Goal: Task Accomplishment & Management: Use online tool/utility

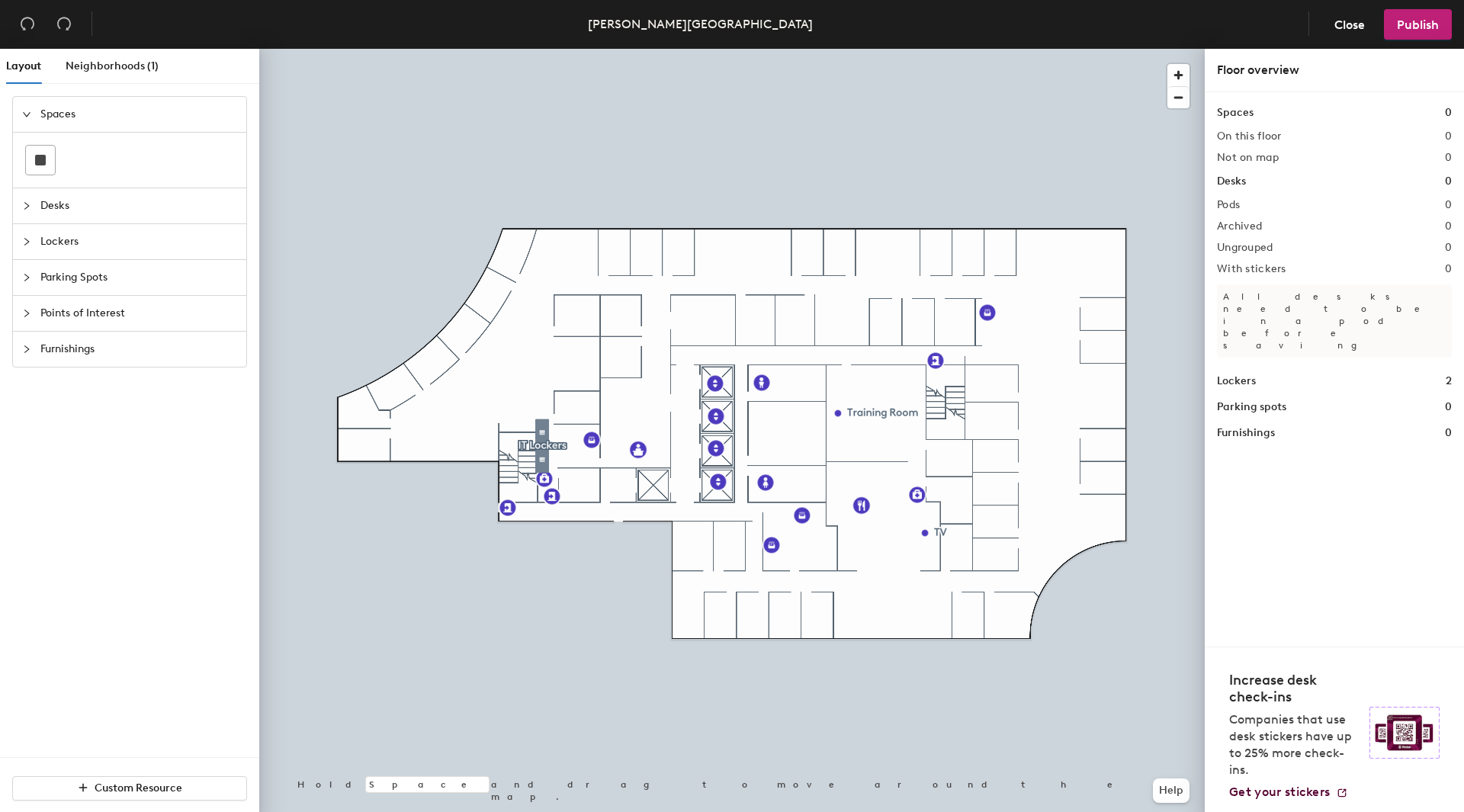
click at [27, 204] on icon "collapsed" at bounding box center [26, 206] width 5 height 7
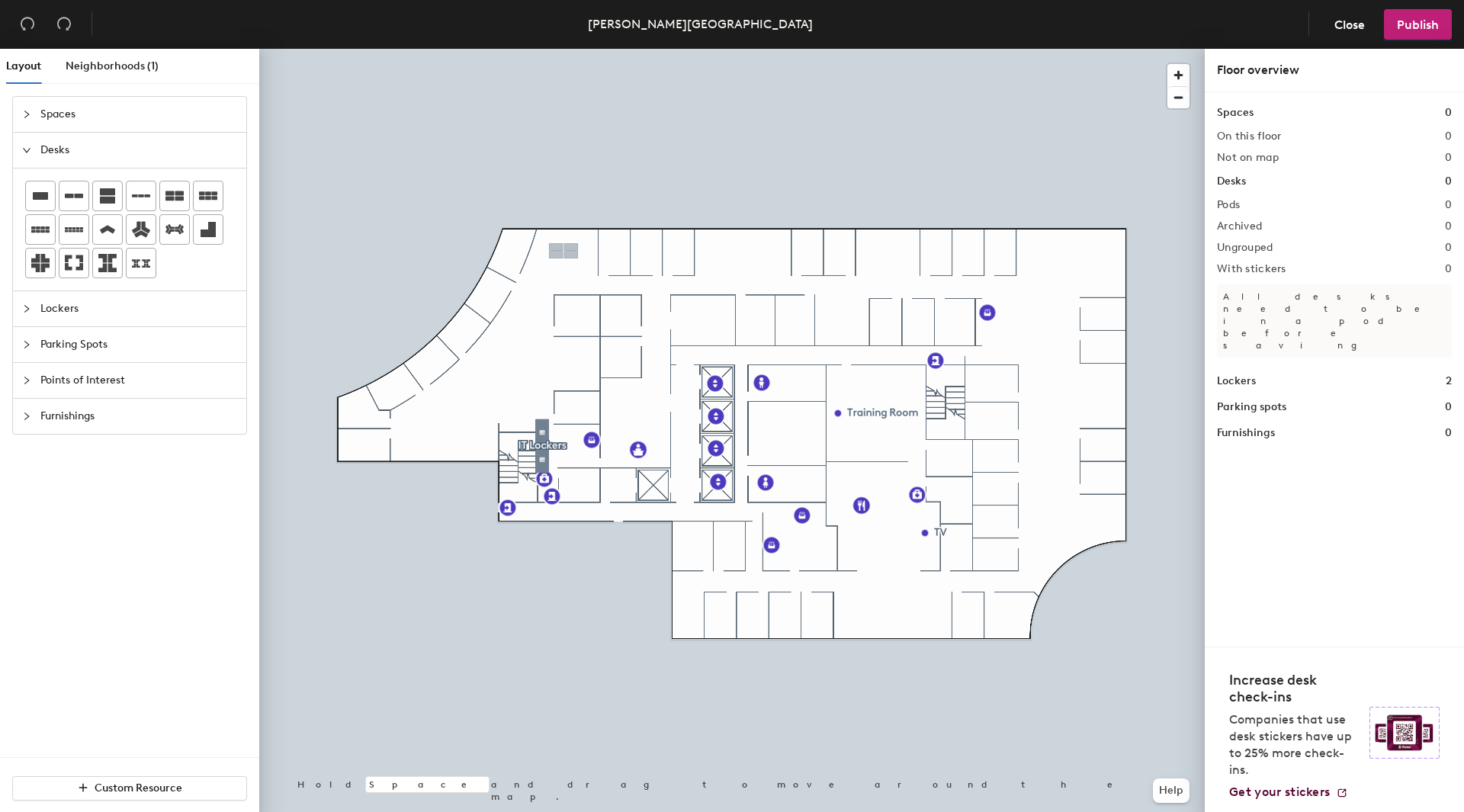
click at [564, 257] on div "Layout Neighborhoods (1) Spaces Desks Lockers Parking Spots Points of Interest …" at bounding box center [732, 433] width 1464 height 770
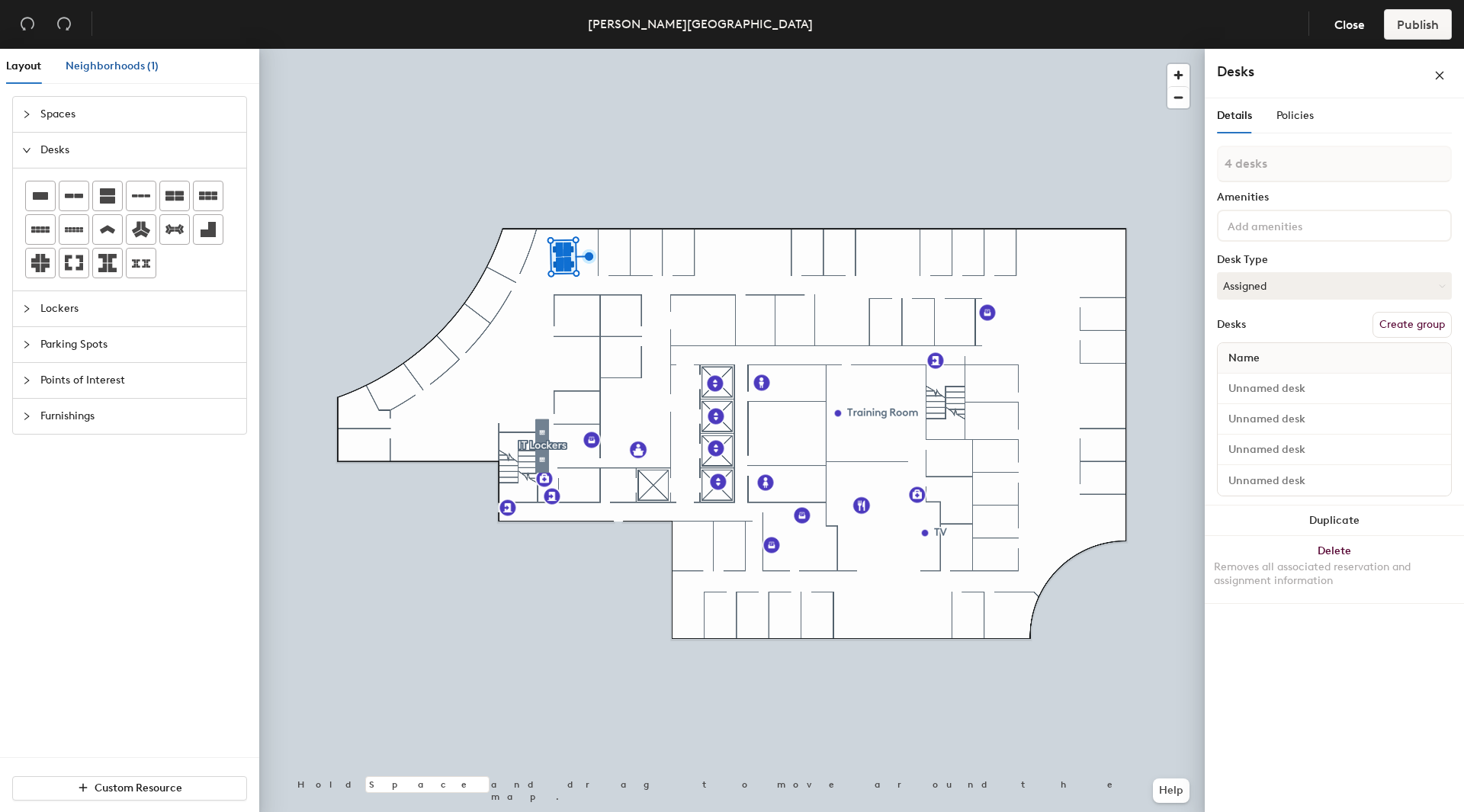
click at [107, 66] on span "Neighborhoods (1)" at bounding box center [112, 66] width 93 height 13
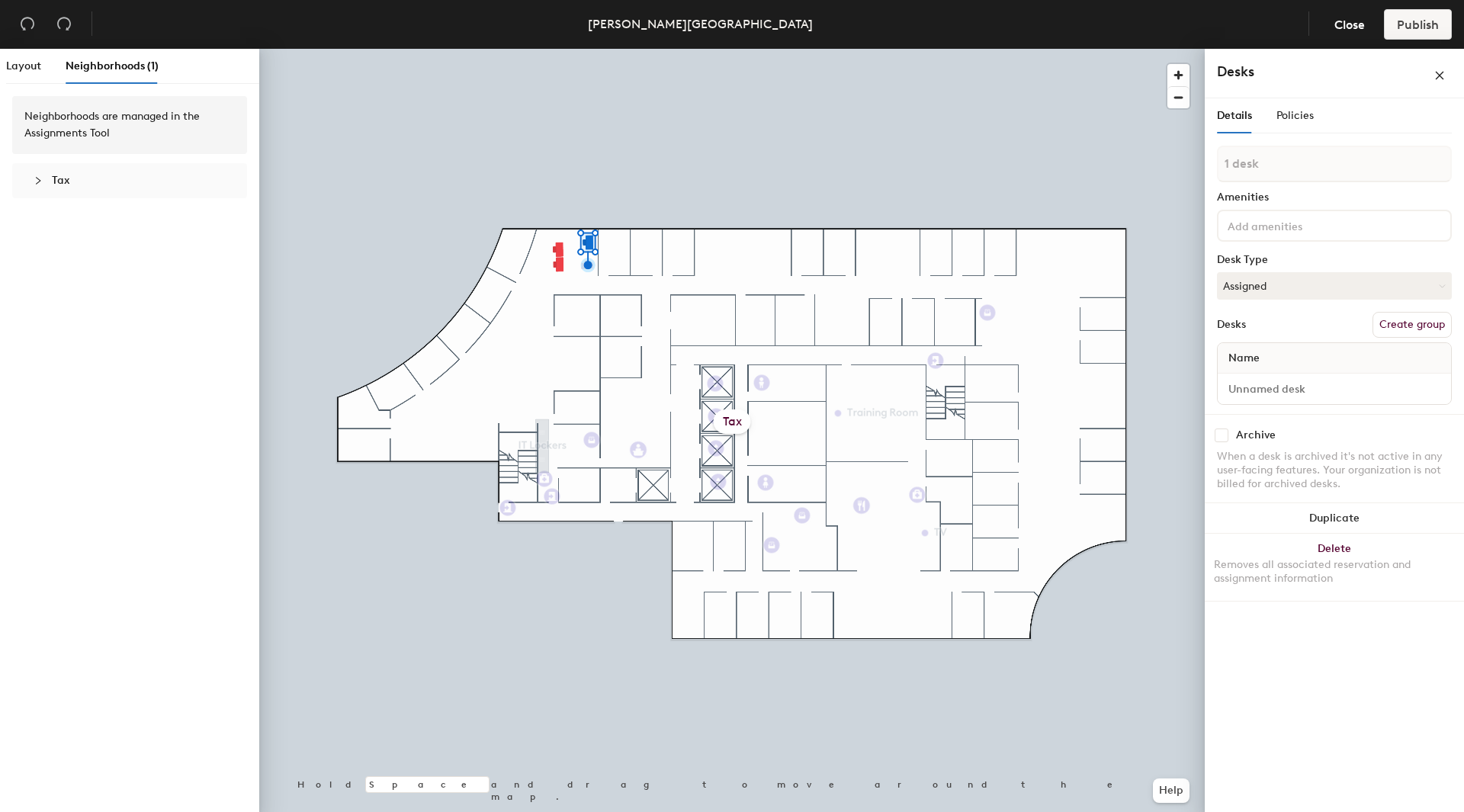
click at [534, 49] on div at bounding box center [732, 49] width 946 height 0
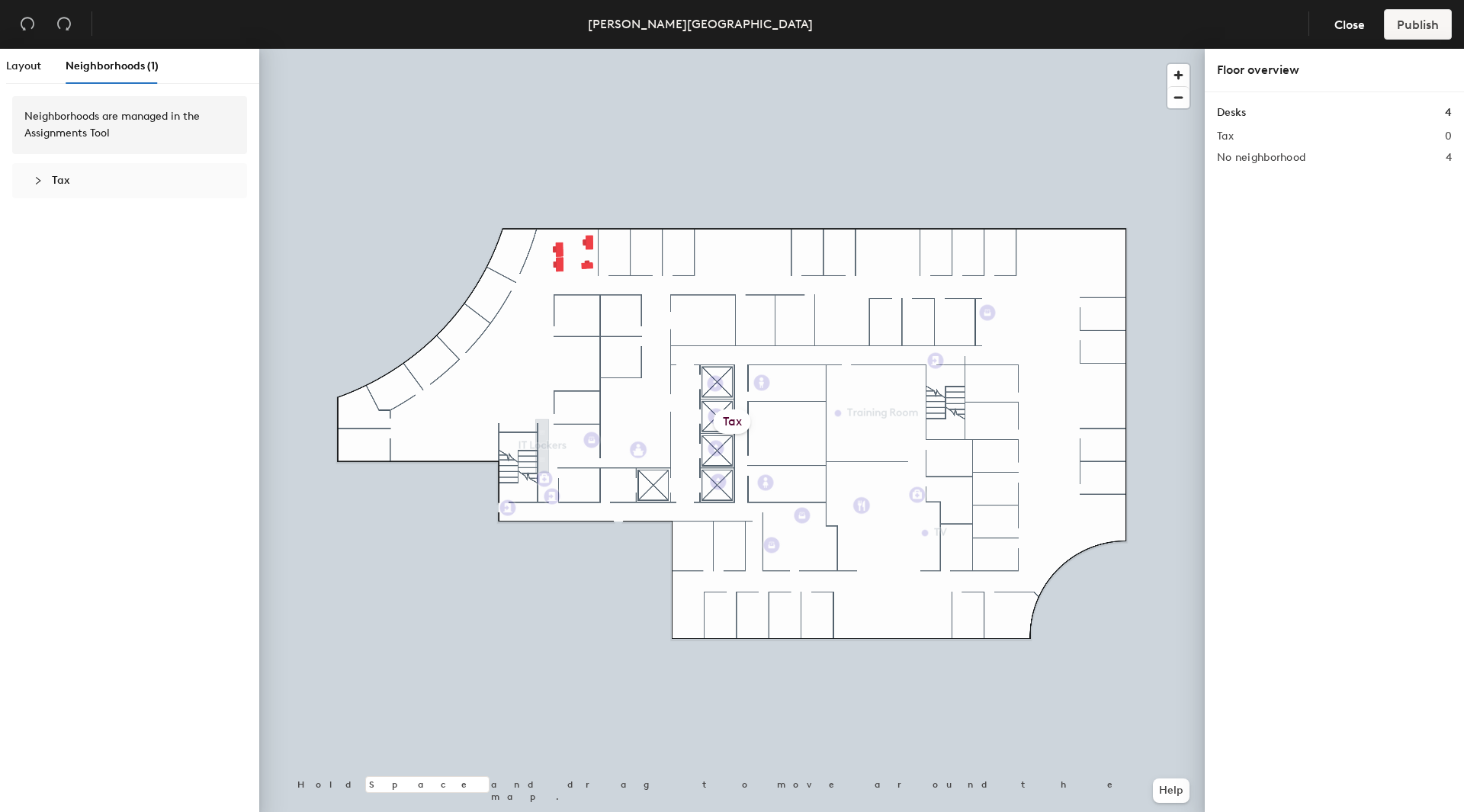
click at [556, 49] on div at bounding box center [732, 49] width 946 height 0
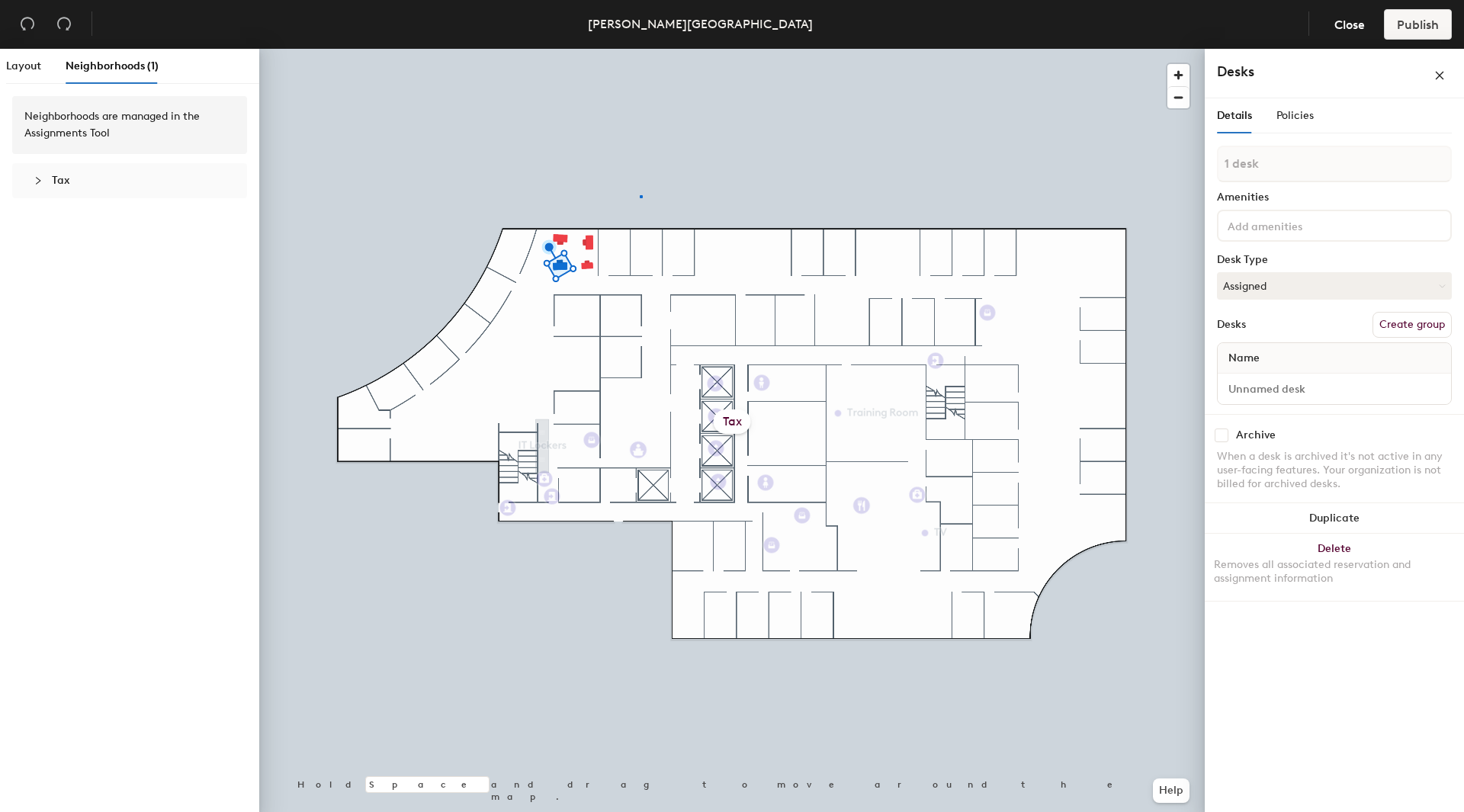
click at [641, 49] on div at bounding box center [732, 49] width 946 height 0
click at [1225, 386] on input at bounding box center [1335, 388] width 227 height 21
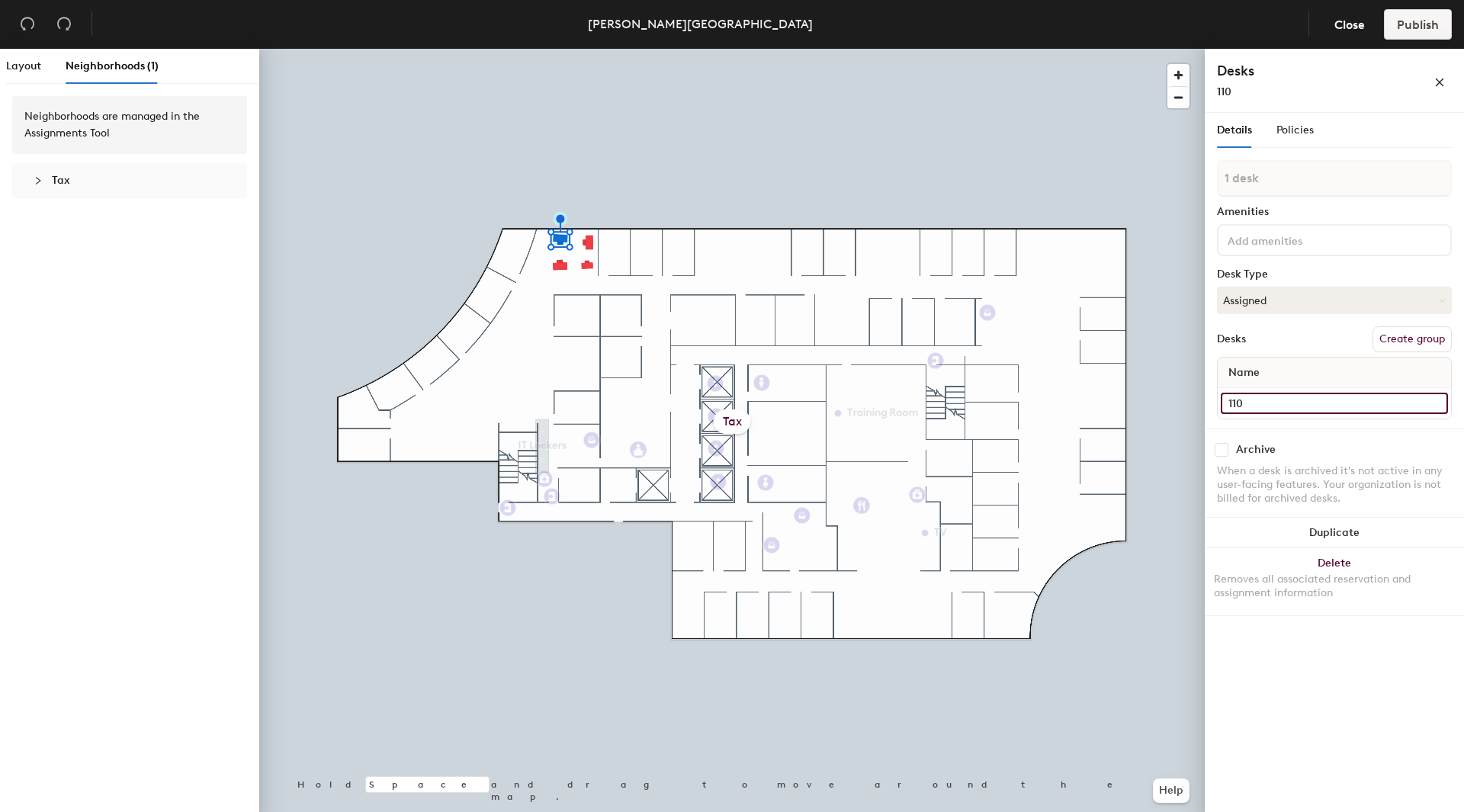
type input "110"
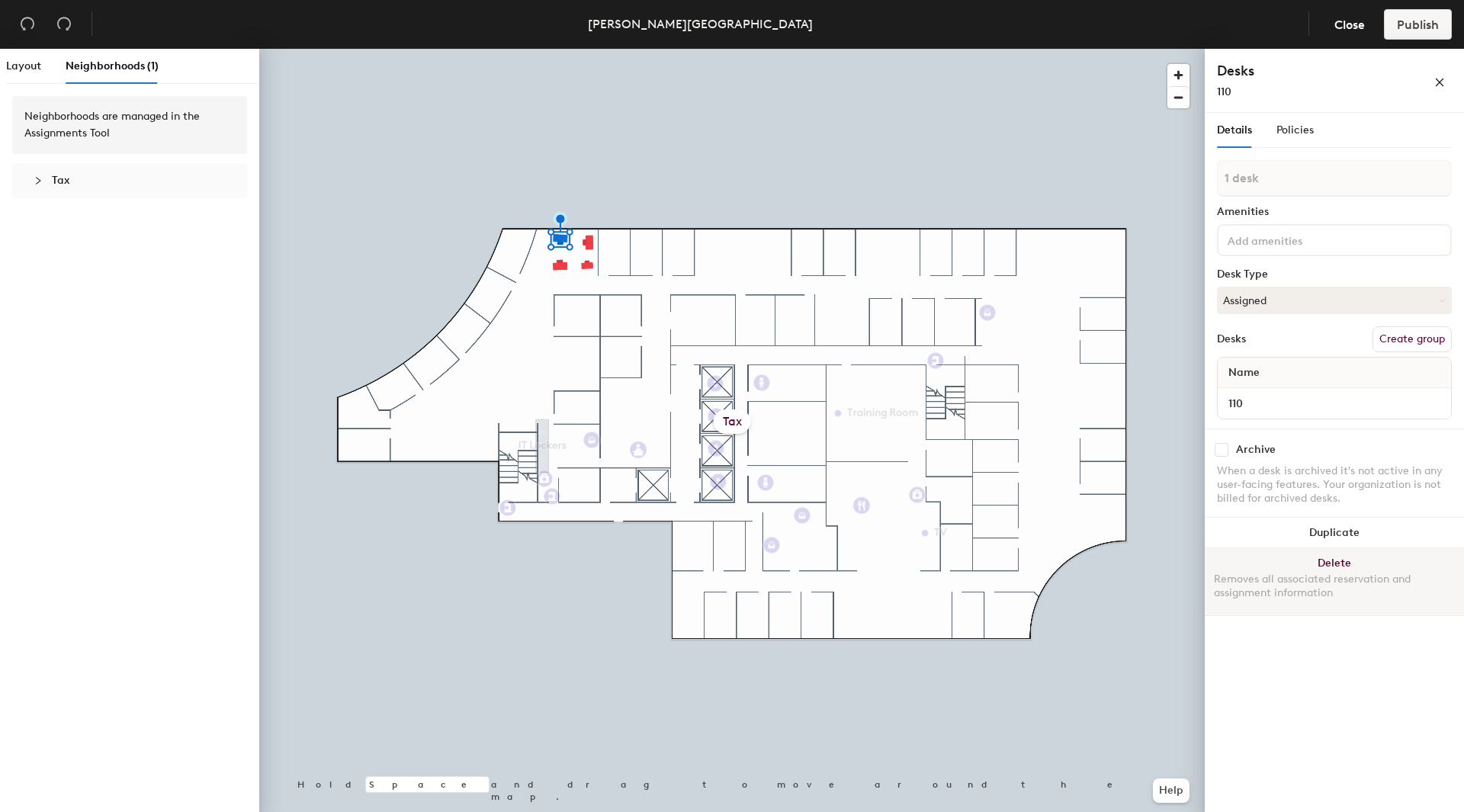
click at [614, 49] on div at bounding box center [732, 49] width 946 height 0
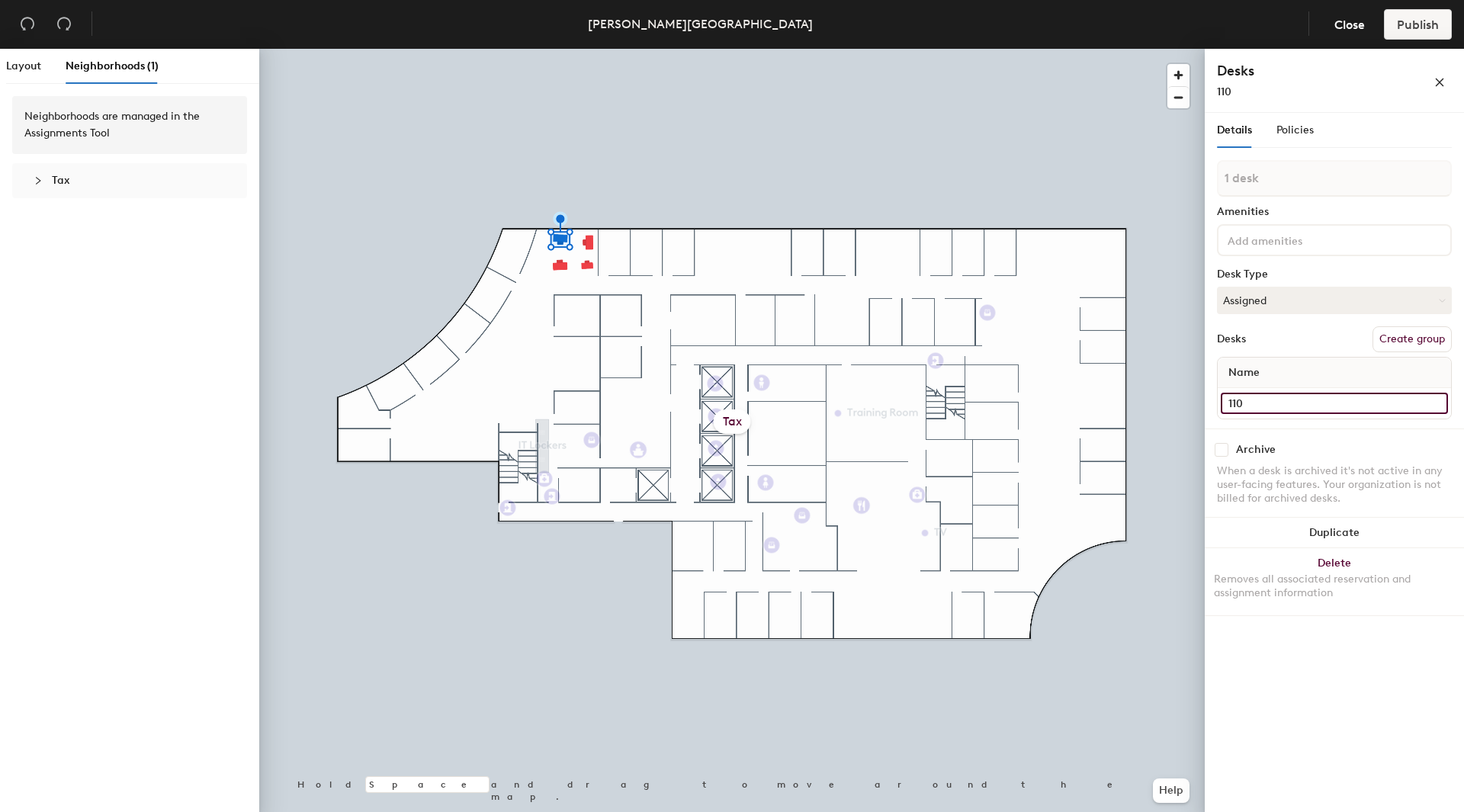
click at [1436, 399] on input "110" at bounding box center [1335, 403] width 227 height 21
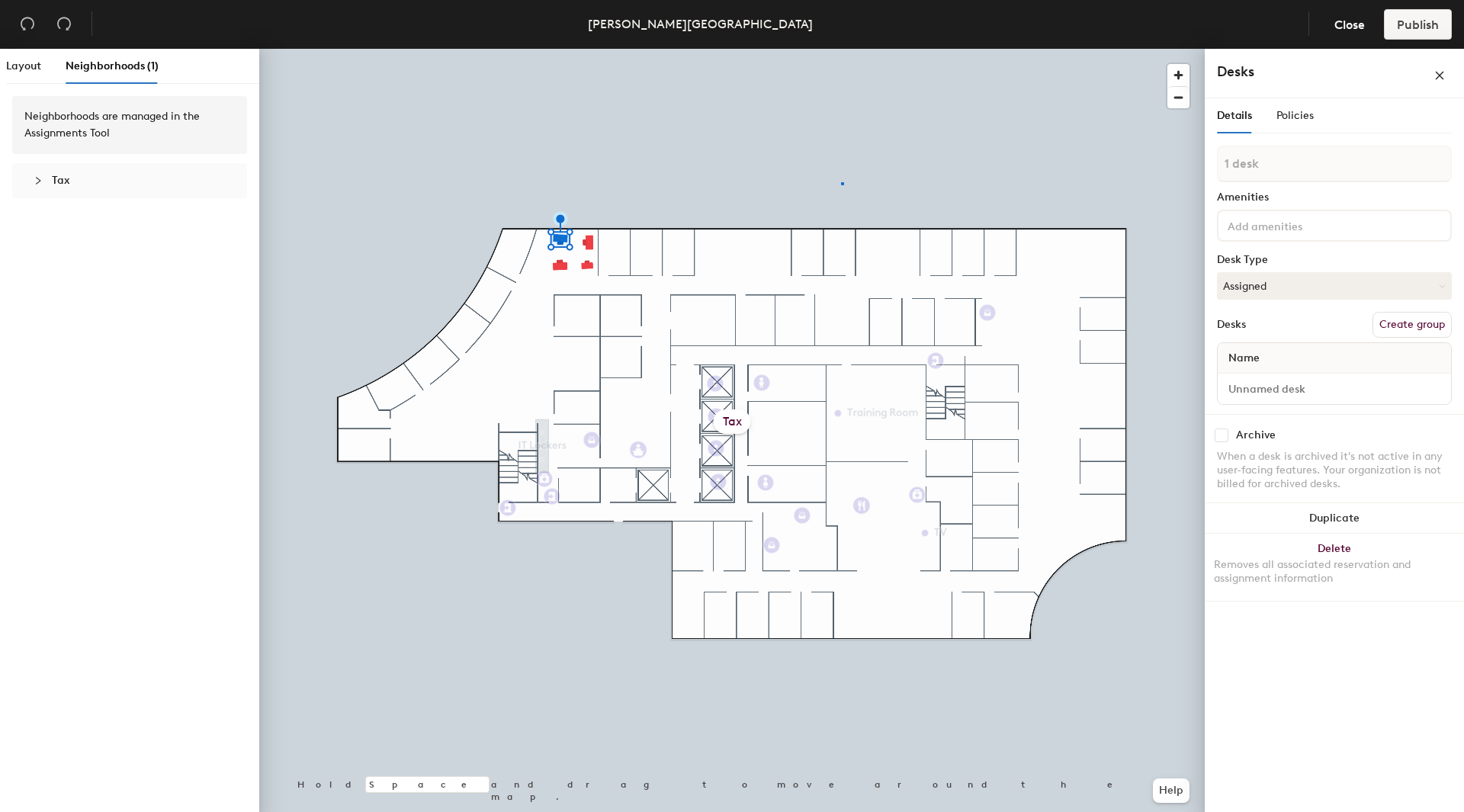
click at [844, 49] on div at bounding box center [732, 49] width 946 height 0
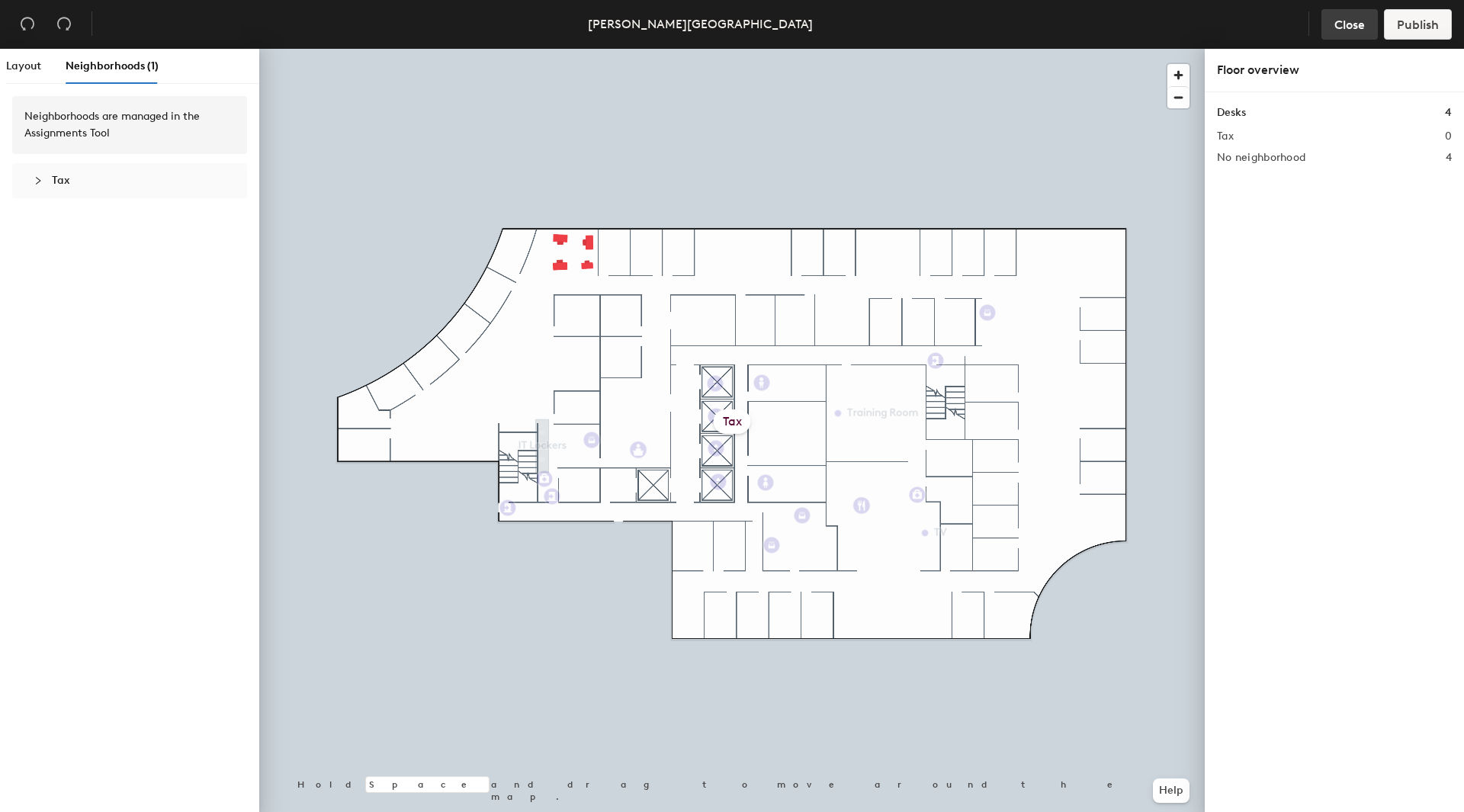
click at [1350, 24] on span "Close" at bounding box center [1349, 25] width 30 height 15
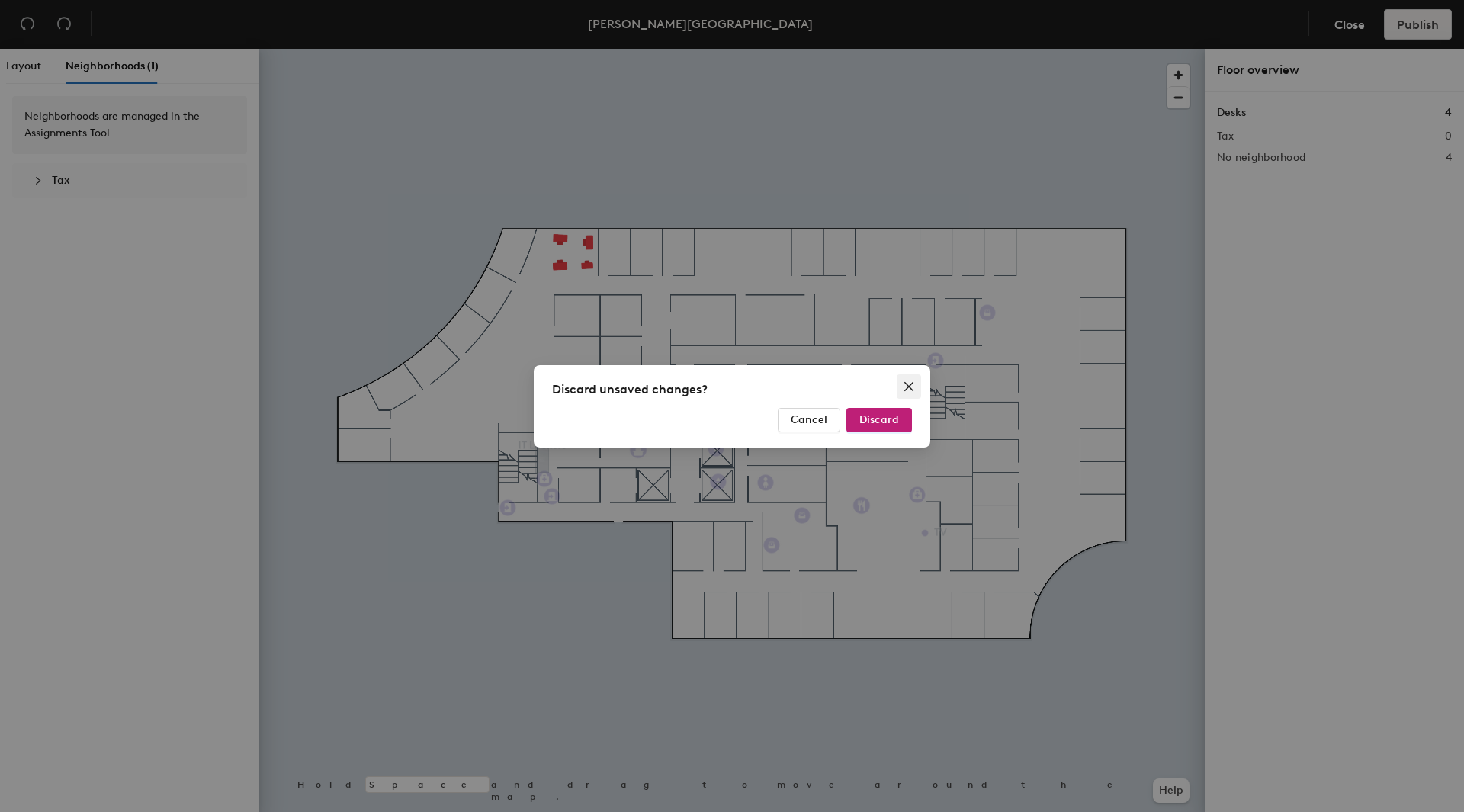
click at [909, 386] on icon "close" at bounding box center [909, 386] width 9 height 9
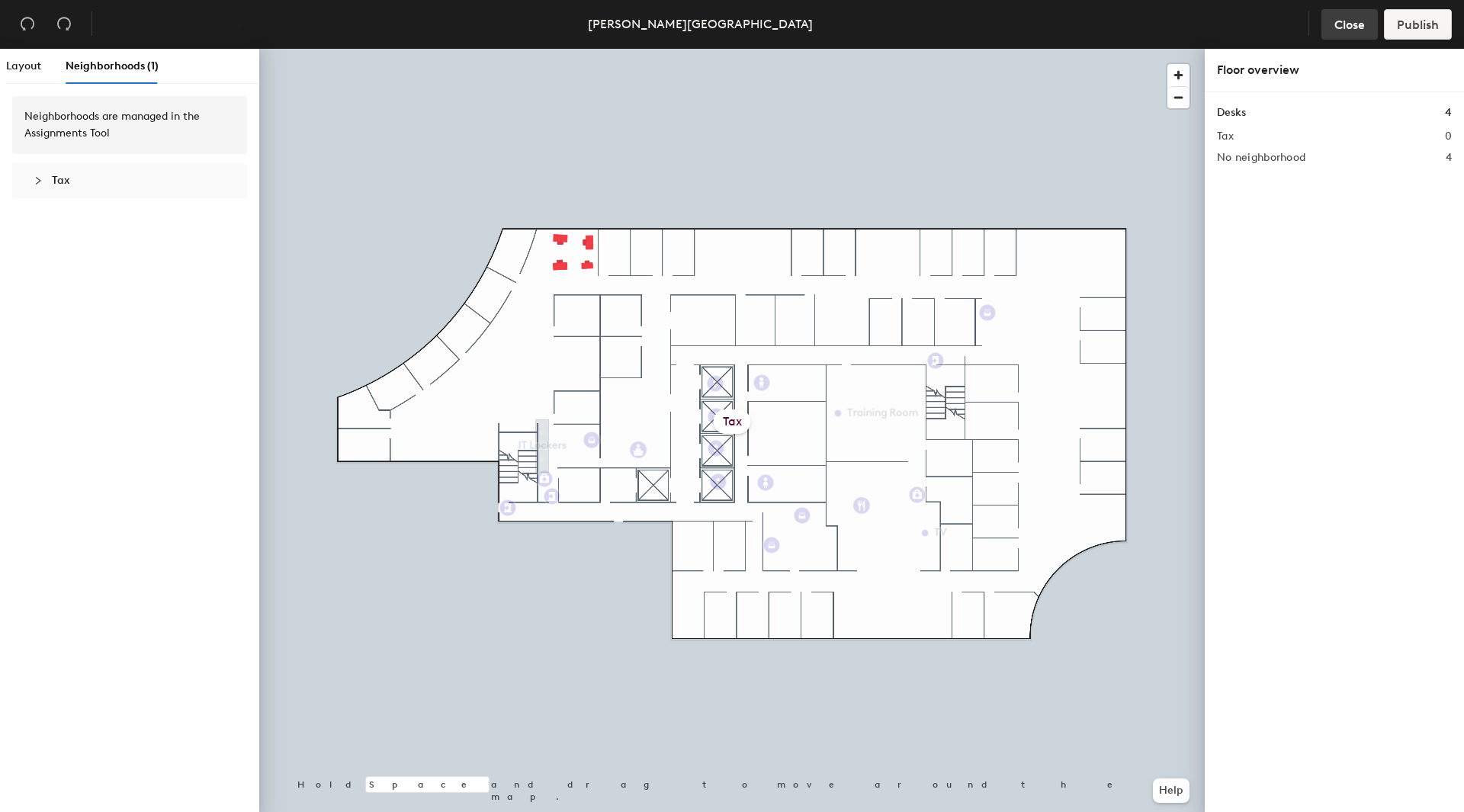
click at [1350, 20] on span "Close" at bounding box center [1349, 25] width 30 height 15
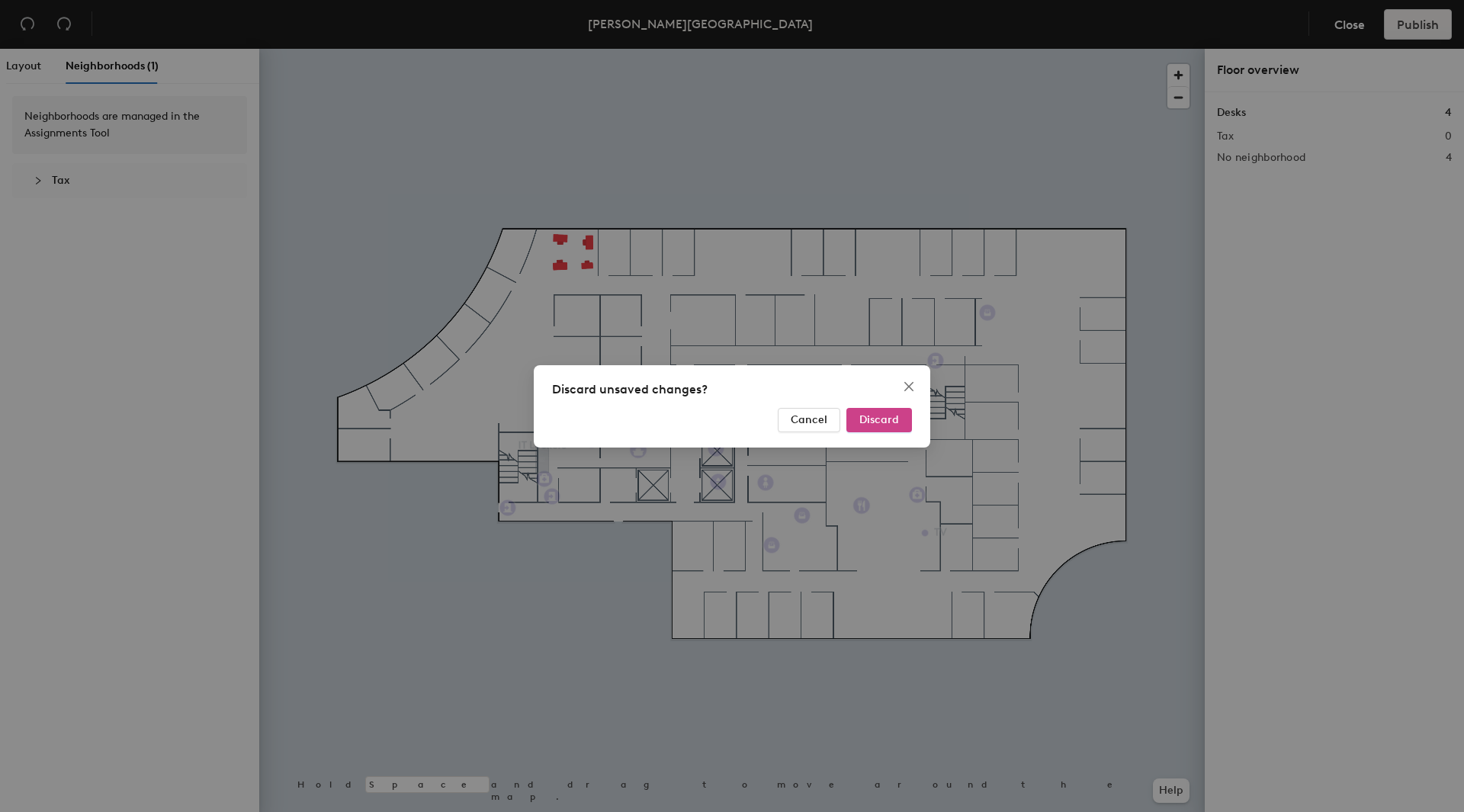
click at [881, 424] on span "Discard" at bounding box center [879, 419] width 40 height 13
